Goal: Task Accomplishment & Management: Manage account settings

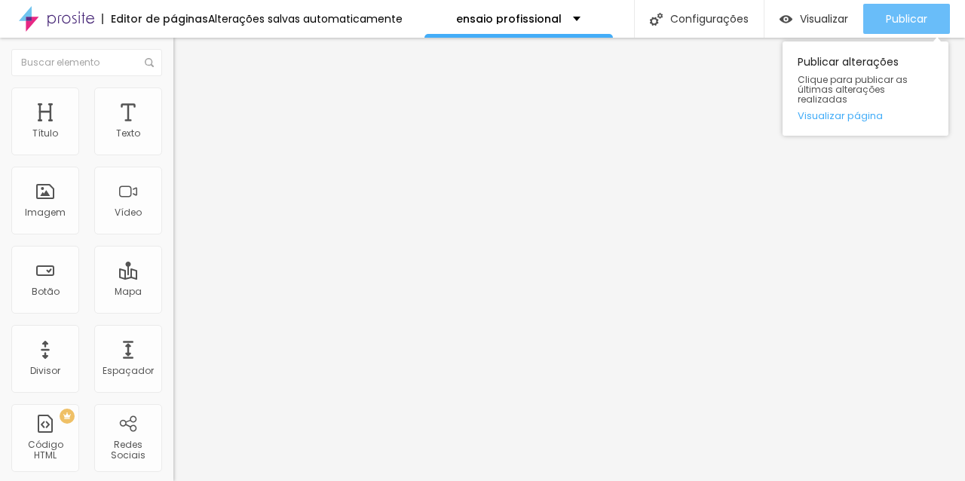
click at [891, 17] on font "Publicar" at bounding box center [906, 18] width 41 height 15
click at [914, 17] on font "Publicar" at bounding box center [906, 18] width 41 height 15
click at [915, 11] on div "Publicar" at bounding box center [906, 19] width 41 height 30
click at [911, 14] on font "Publicar" at bounding box center [906, 18] width 41 height 15
click at [917, 26] on div "Publicar" at bounding box center [906, 19] width 41 height 30
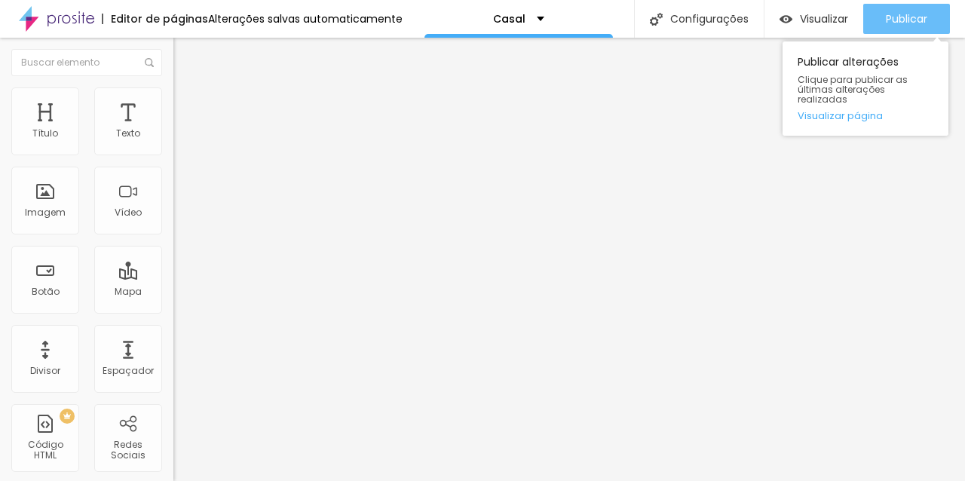
click at [915, 20] on font "Publicar" at bounding box center [906, 18] width 41 height 15
click at [921, 14] on font "Publicar" at bounding box center [906, 18] width 41 height 15
click at [932, 9] on button "Publicar" at bounding box center [906, 19] width 87 height 30
